Goal: Information Seeking & Learning: Learn about a topic

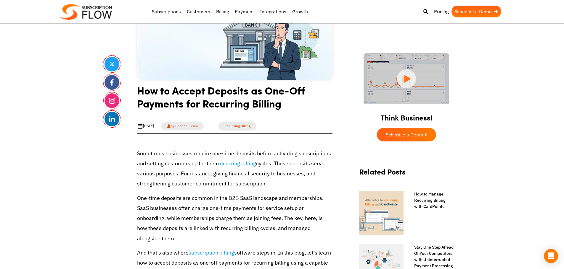
drag, startPoint x: 28, startPoint y: 61, endPoint x: 46, endPoint y: 40, distance: 27.7
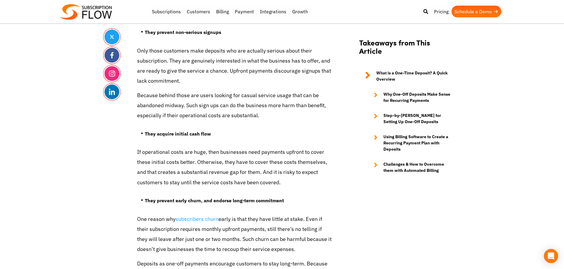
scroll to position [947, 0]
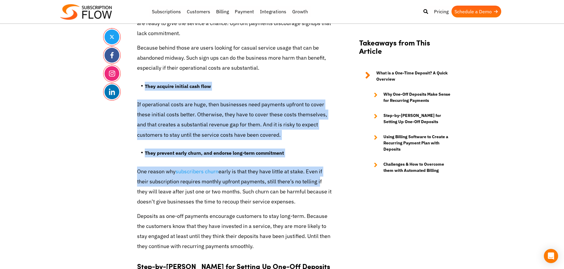
drag, startPoint x: 138, startPoint y: 74, endPoint x: 313, endPoint y: 169, distance: 199.2
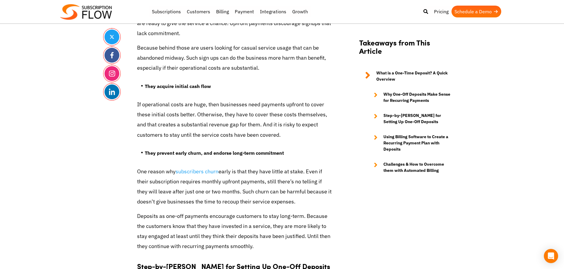
click at [185, 217] on p "Deposits as one-off payments encourage customers to stay long-term. Because the…" at bounding box center [234, 232] width 195 height 41
click at [185, 216] on p "Deposits as one-off payments encourage customers to stay long-term. Because the…" at bounding box center [234, 232] width 195 height 41
click at [240, 212] on p "Deposits as one-off payments encourage customers to stay long-term. Because the…" at bounding box center [234, 232] width 195 height 41
click at [139, 167] on p "One reason why subscribers churn early is that they have little at stake. Even …" at bounding box center [234, 187] width 195 height 41
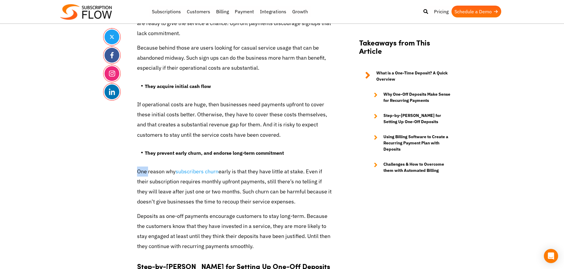
click at [139, 167] on p "One reason why subscribers churn early is that they have little at stake. Even …" at bounding box center [234, 187] width 195 height 41
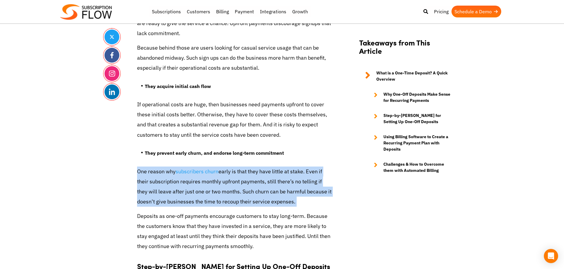
drag, startPoint x: 139, startPoint y: 158, endPoint x: 144, endPoint y: 162, distance: 6.6
click at [141, 167] on p "One reason why subscribers churn early is that they have little at stake. Even …" at bounding box center [234, 187] width 195 height 41
click at [177, 180] on p "One reason why subscribers churn early is that they have little at stake. Even …" at bounding box center [234, 187] width 195 height 41
